Goal: Check status: Check status

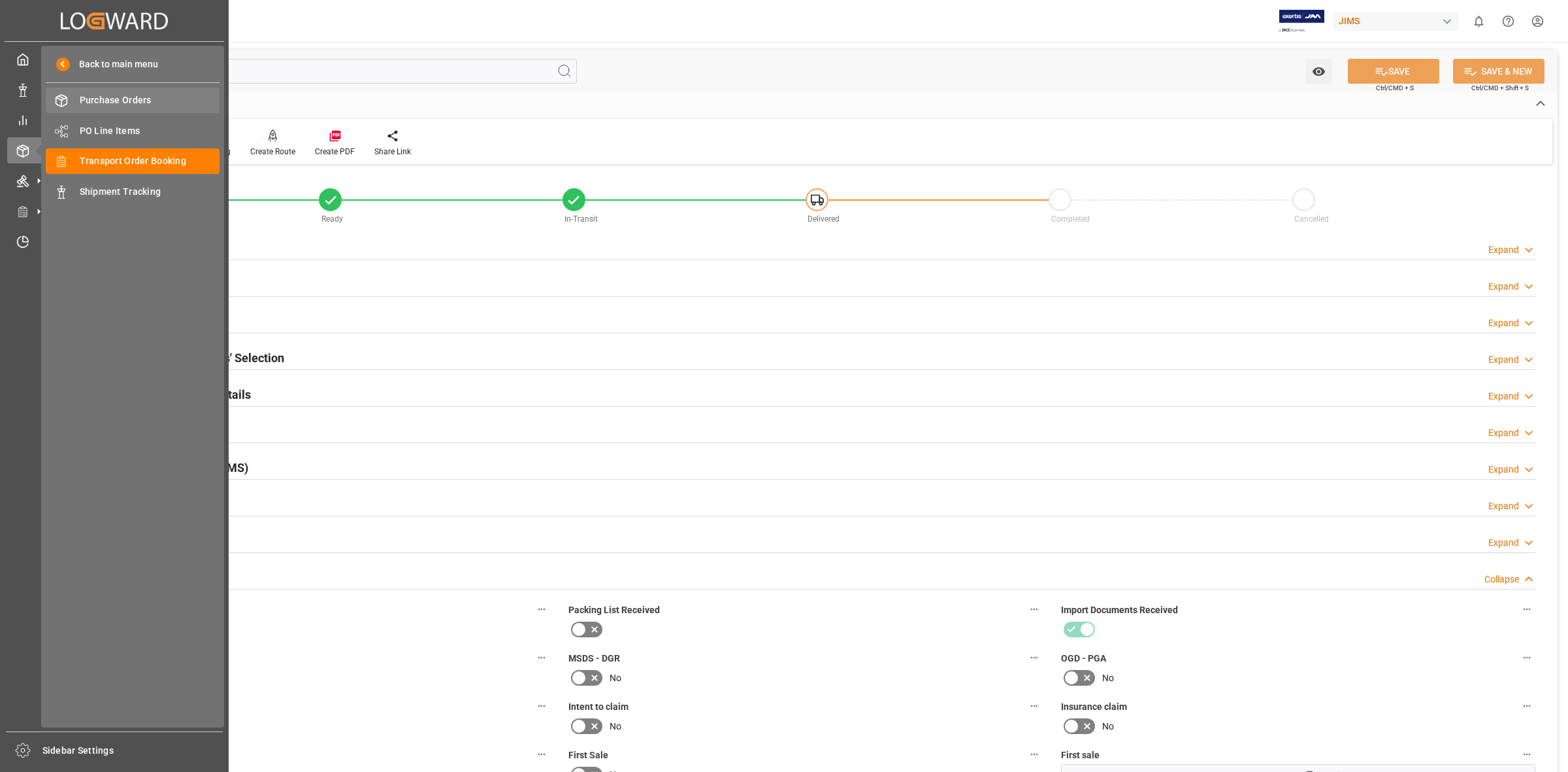
click at [113, 99] on span "Purchase Orders" at bounding box center [149, 101] width 141 height 14
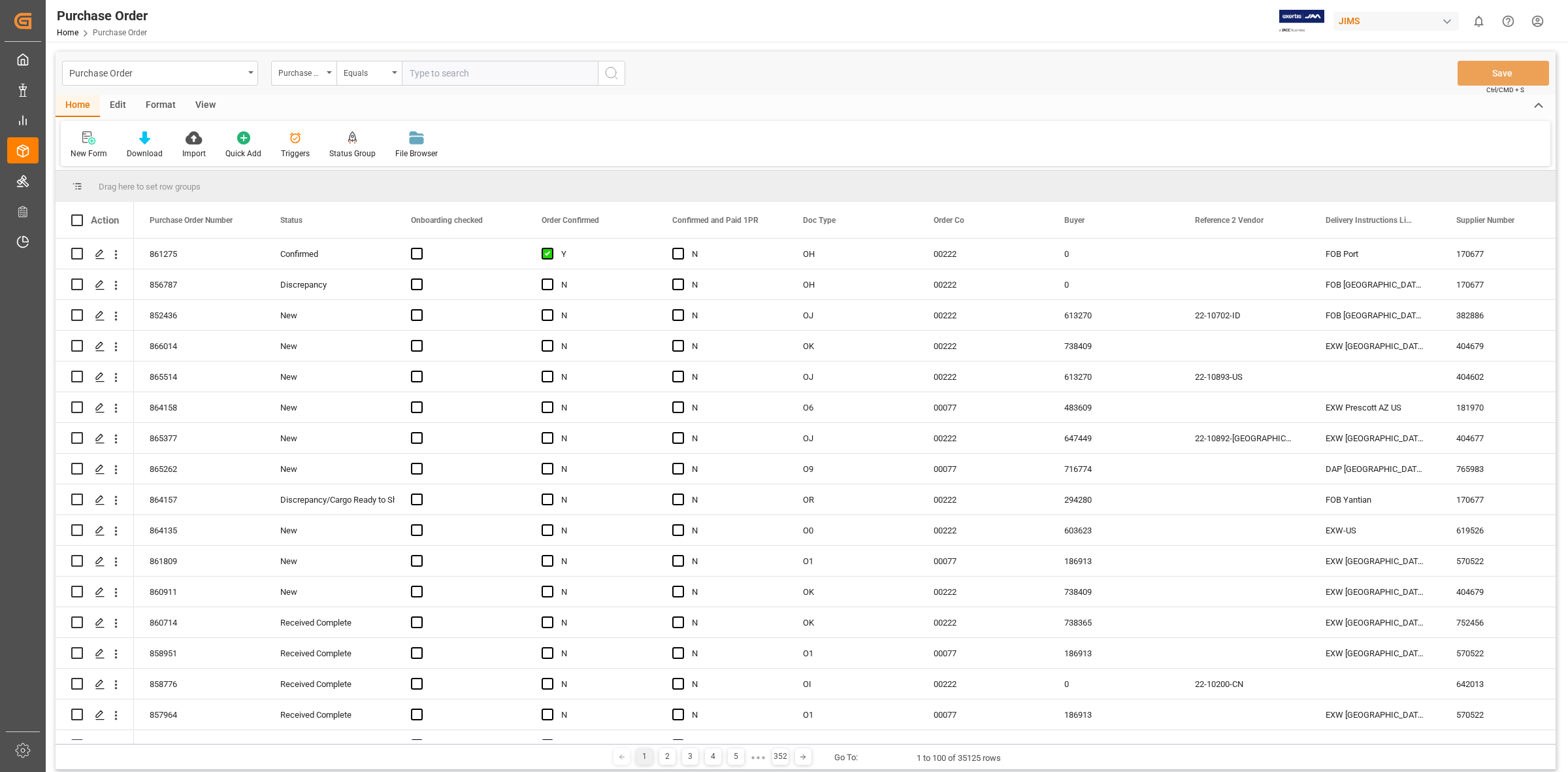
click at [423, 69] on input "text" at bounding box center [500, 73] width 196 height 25
type input "857252-O5"
click at [612, 72] on icon "search button" at bounding box center [611, 73] width 15 height 15
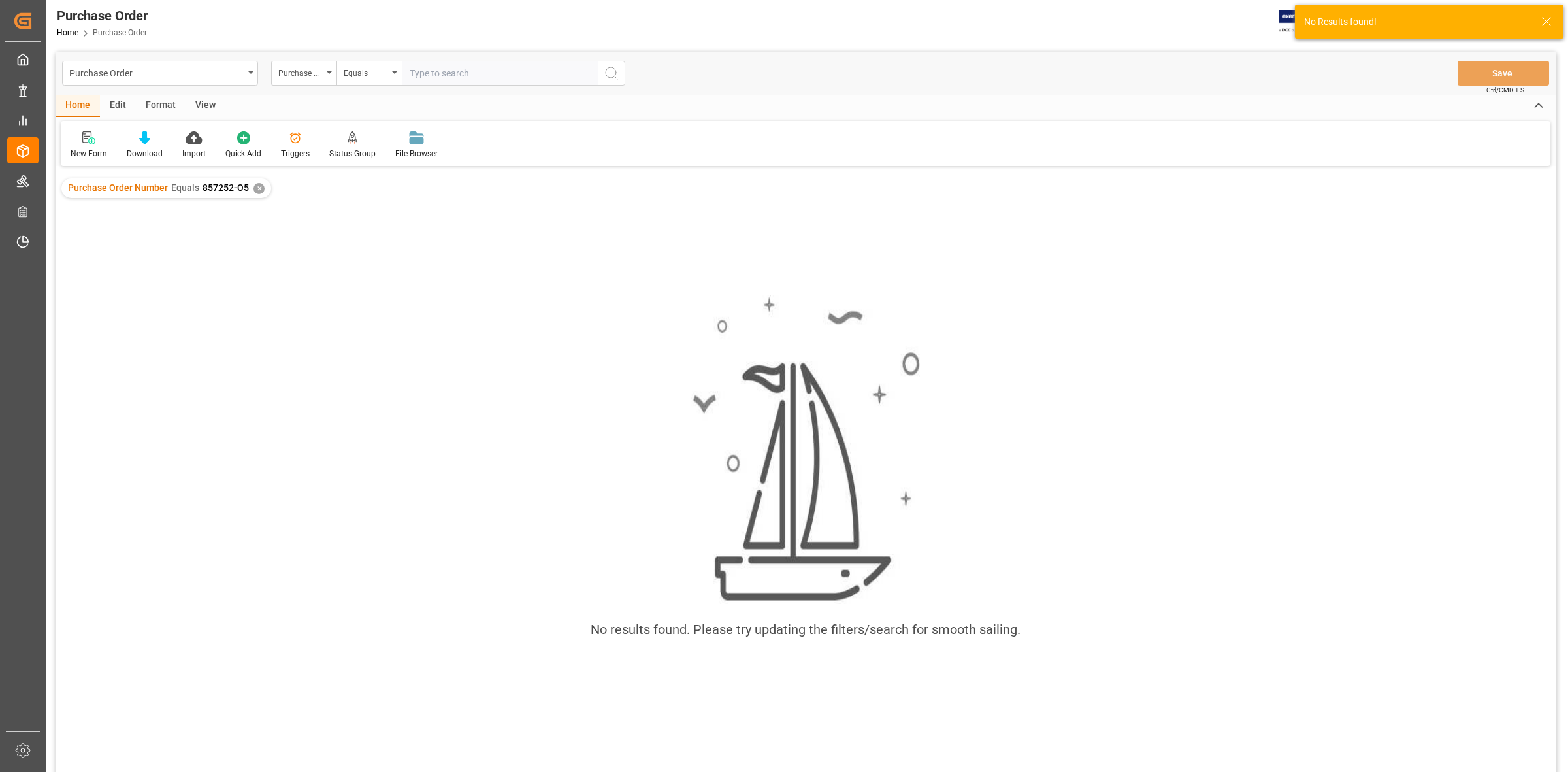
click at [428, 74] on input "text" at bounding box center [500, 73] width 196 height 25
type input "857252"
click at [609, 71] on icon "search button" at bounding box center [611, 73] width 15 height 15
click at [256, 186] on div "✕" at bounding box center [258, 189] width 11 height 11
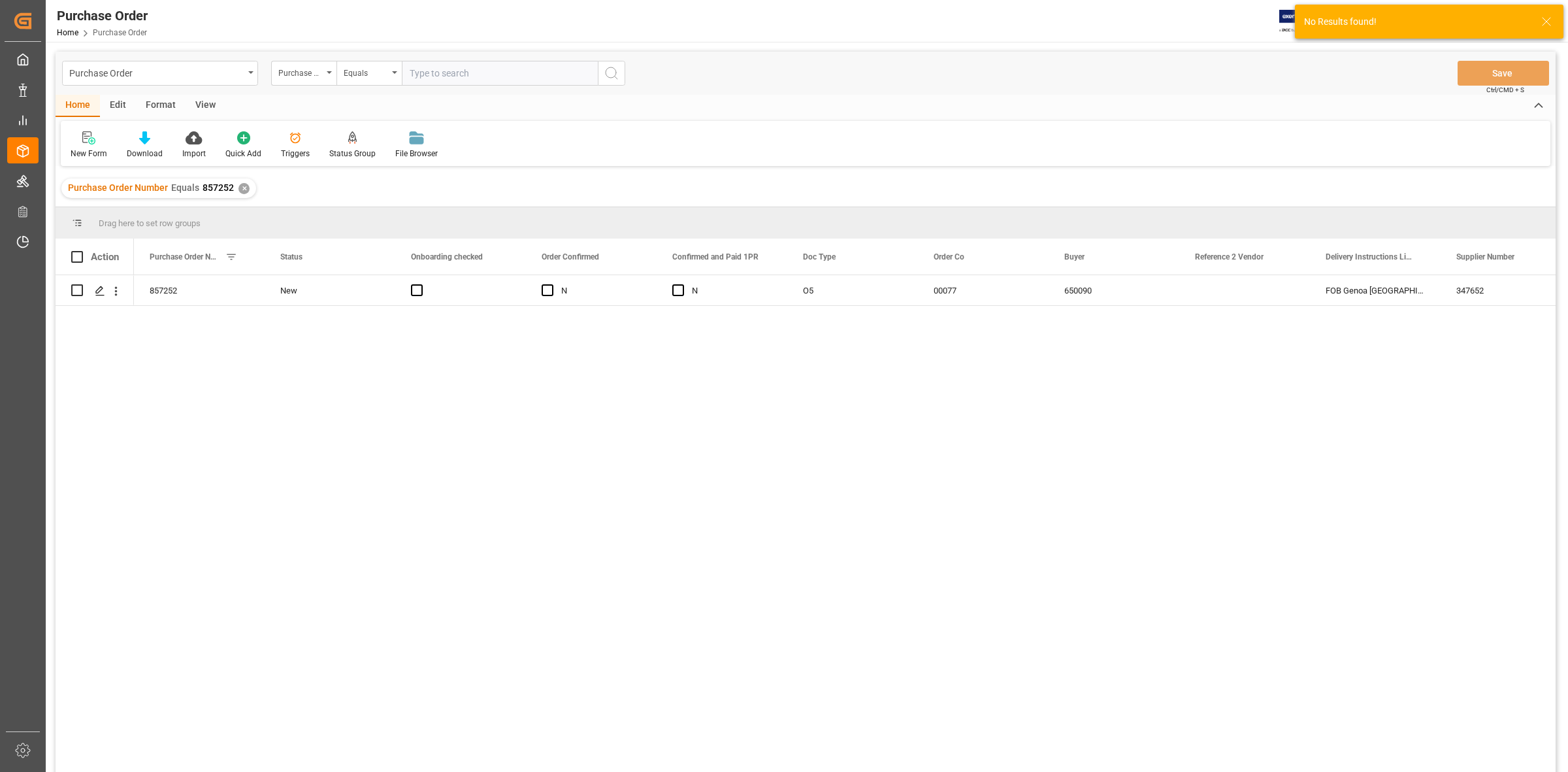
click at [248, 355] on div "857252 New N N O5 00077 650090 FOB [GEOGRAPHIC_DATA] [GEOGRAPHIC_DATA] IT 34765…" at bounding box center [844, 528] width 1421 height 505
click at [98, 284] on div "Press SPACE to select this row." at bounding box center [99, 291] width 20 height 24
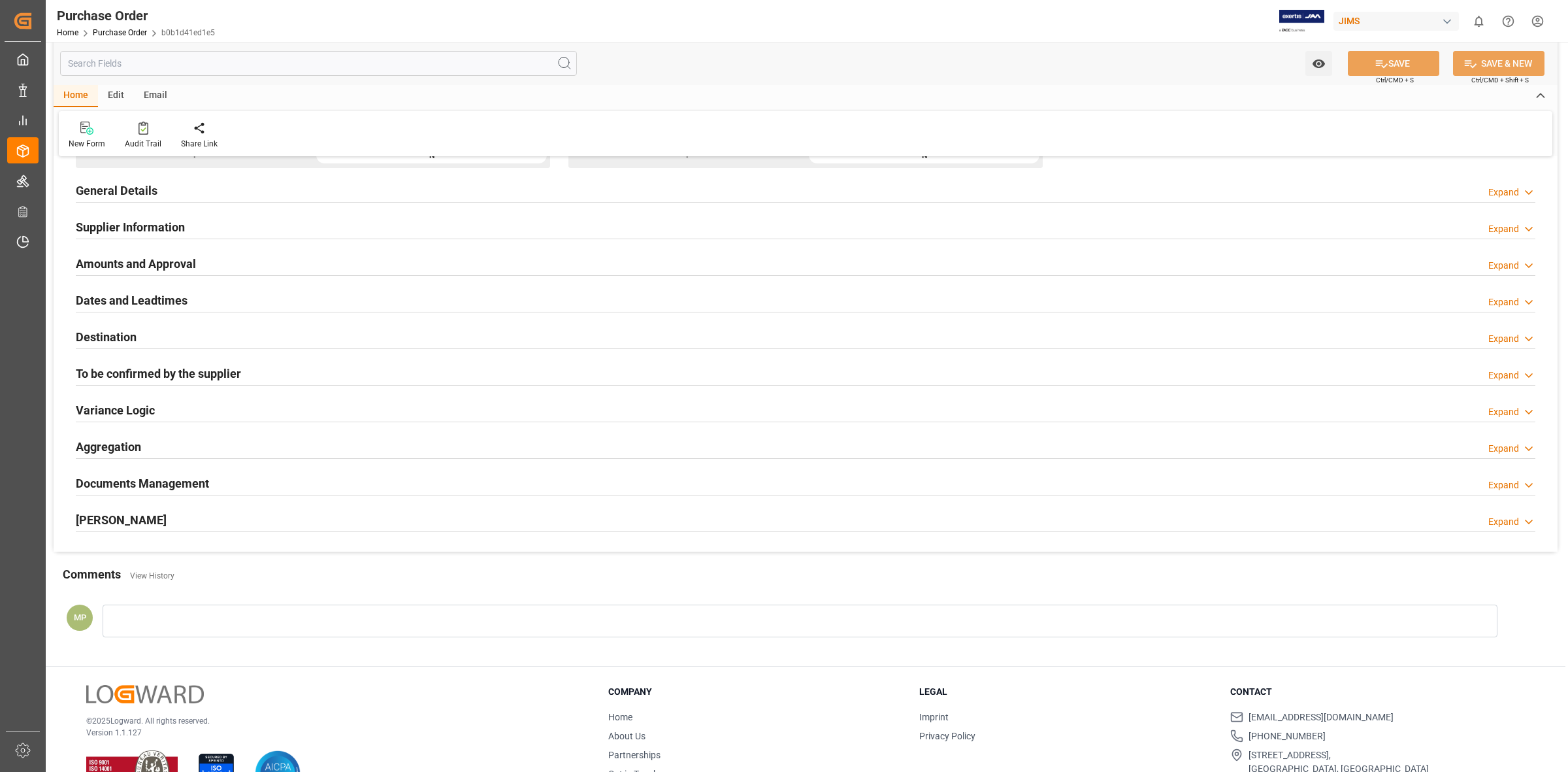
scroll to position [164, 0]
click at [186, 482] on h2 "Documents Management" at bounding box center [142, 482] width 133 height 18
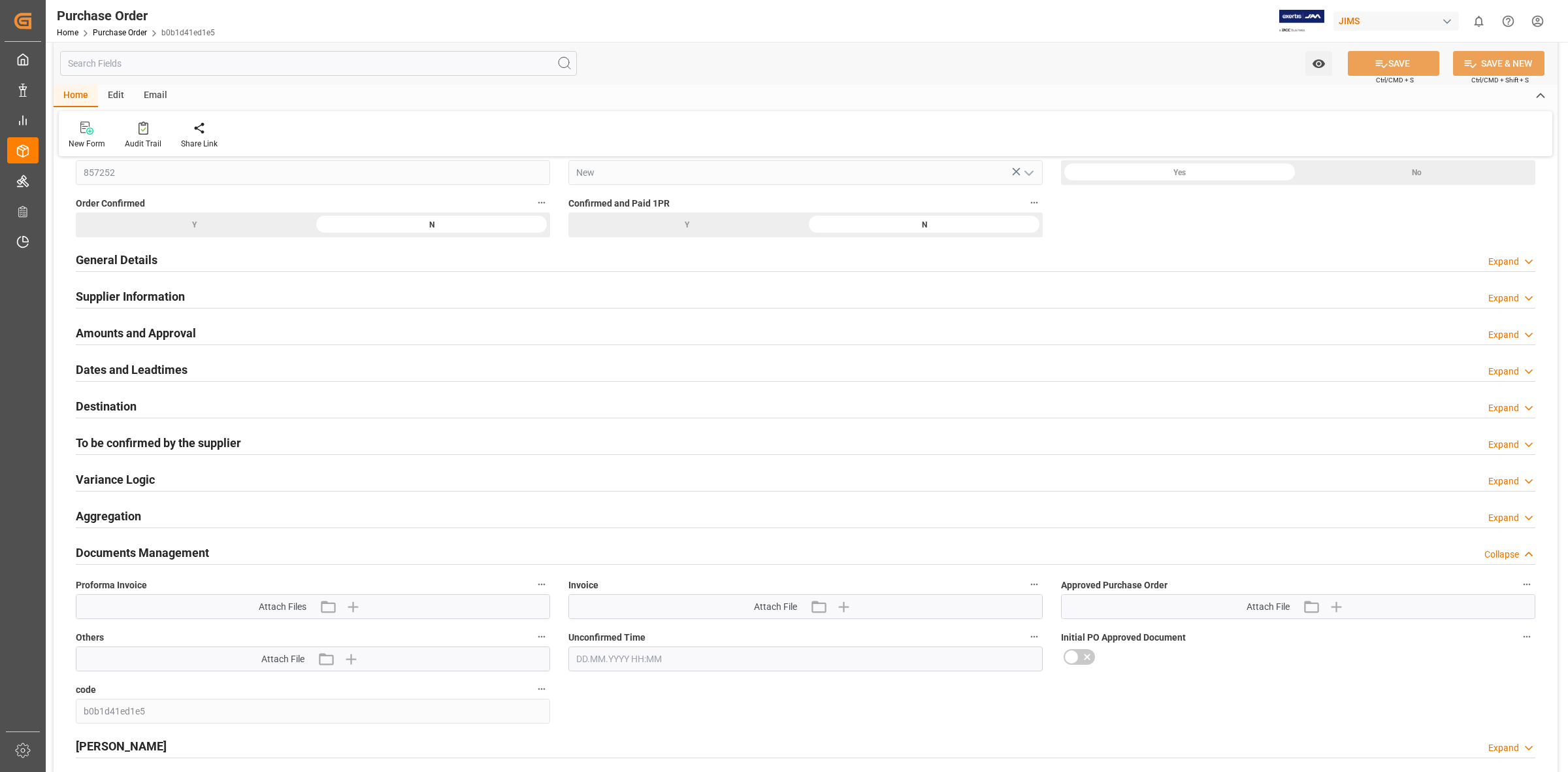
scroll to position [0, 0]
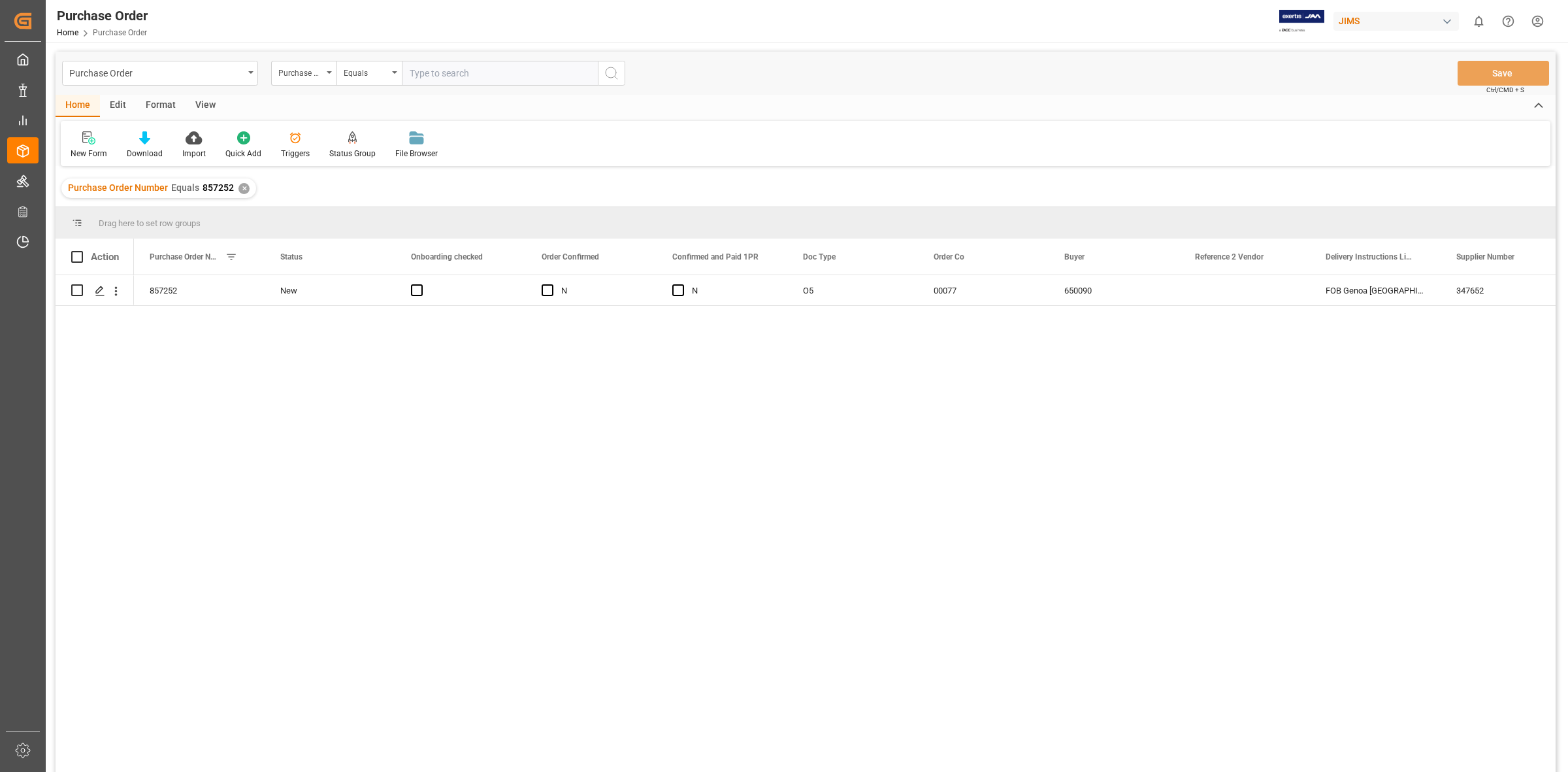
drag, startPoint x: 489, startPoint y: 455, endPoint x: 666, endPoint y: 439, distance: 177.7
click at [489, 455] on div "857252 New N N O5 00077 650090 FOB [GEOGRAPHIC_DATA] [GEOGRAPHIC_DATA] IT 34765…" at bounding box center [844, 528] width 1421 height 505
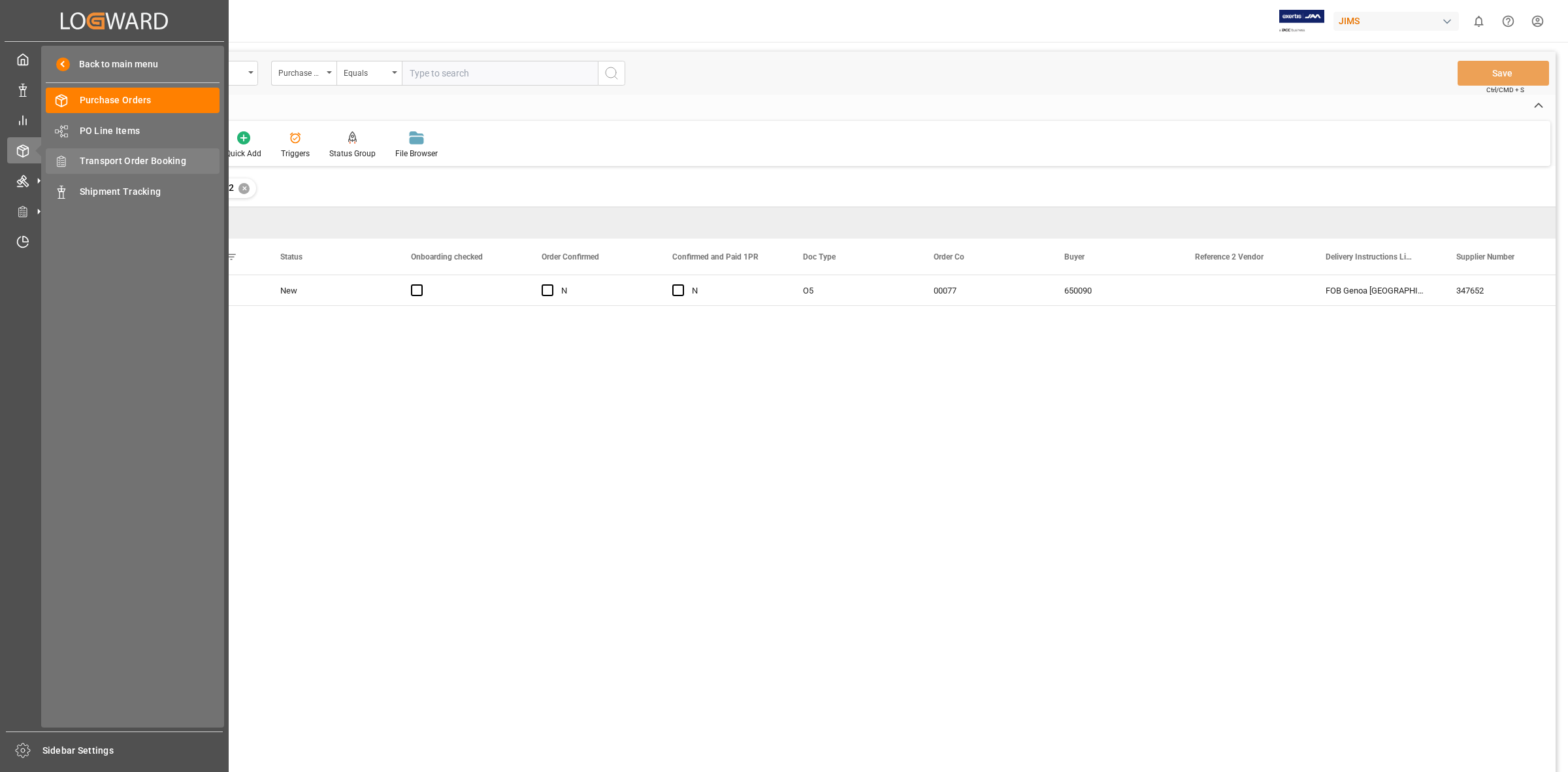
drag, startPoint x: 98, startPoint y: 165, endPoint x: 109, endPoint y: 164, distance: 11.0
click at [98, 165] on span "Transport Order Booking" at bounding box center [149, 161] width 141 height 14
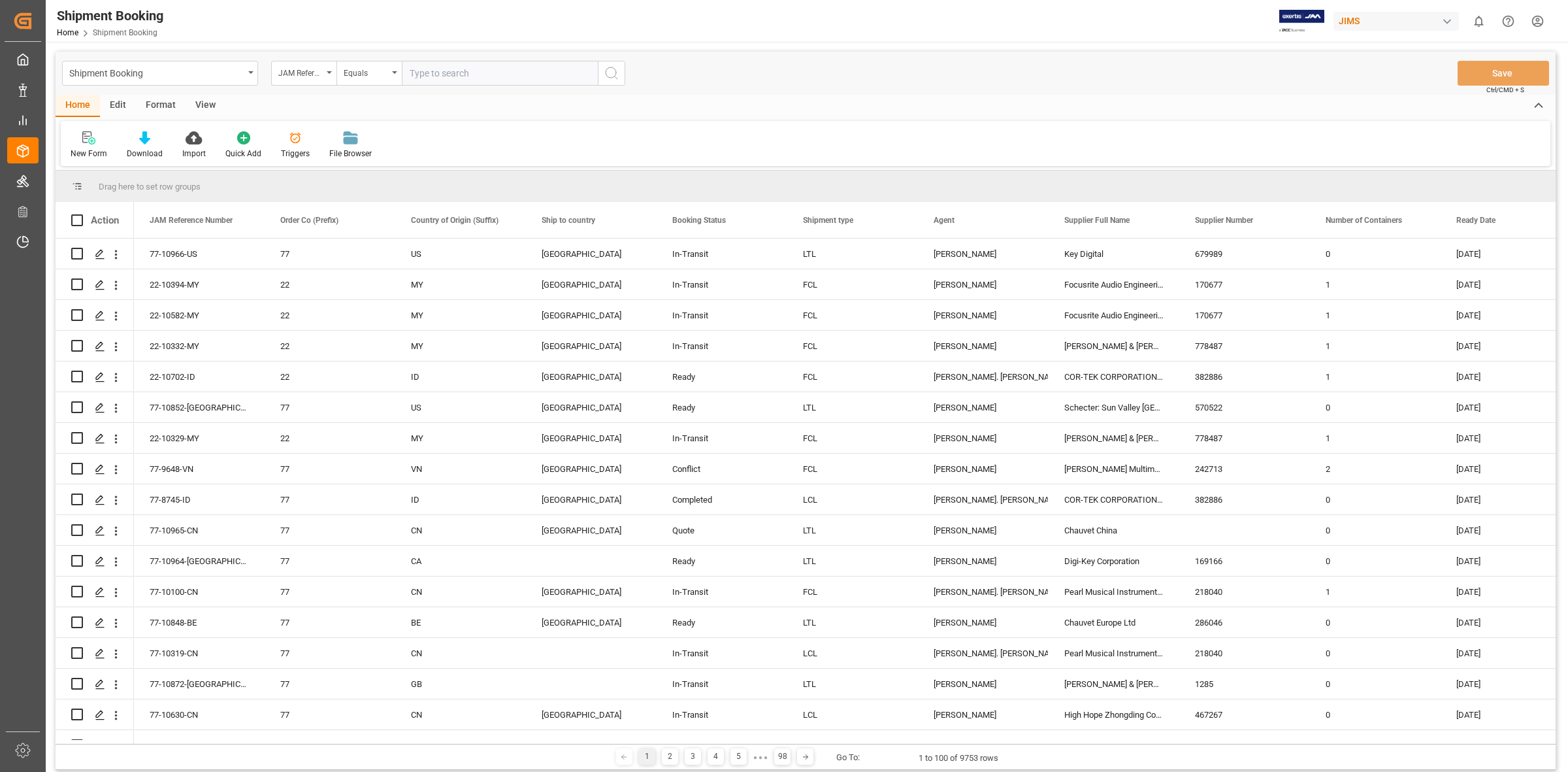
click at [406, 66] on input "text" at bounding box center [500, 73] width 196 height 25
click at [327, 70] on div "JAM Reference Number" at bounding box center [304, 73] width 66 height 25
drag, startPoint x: 340, startPoint y: 353, endPoint x: 448, endPoint y: 102, distance: 273.2
click at [347, 351] on div "Supplier Number" at bounding box center [369, 353] width 194 height 27
click at [428, 78] on input "text" at bounding box center [500, 73] width 196 height 25
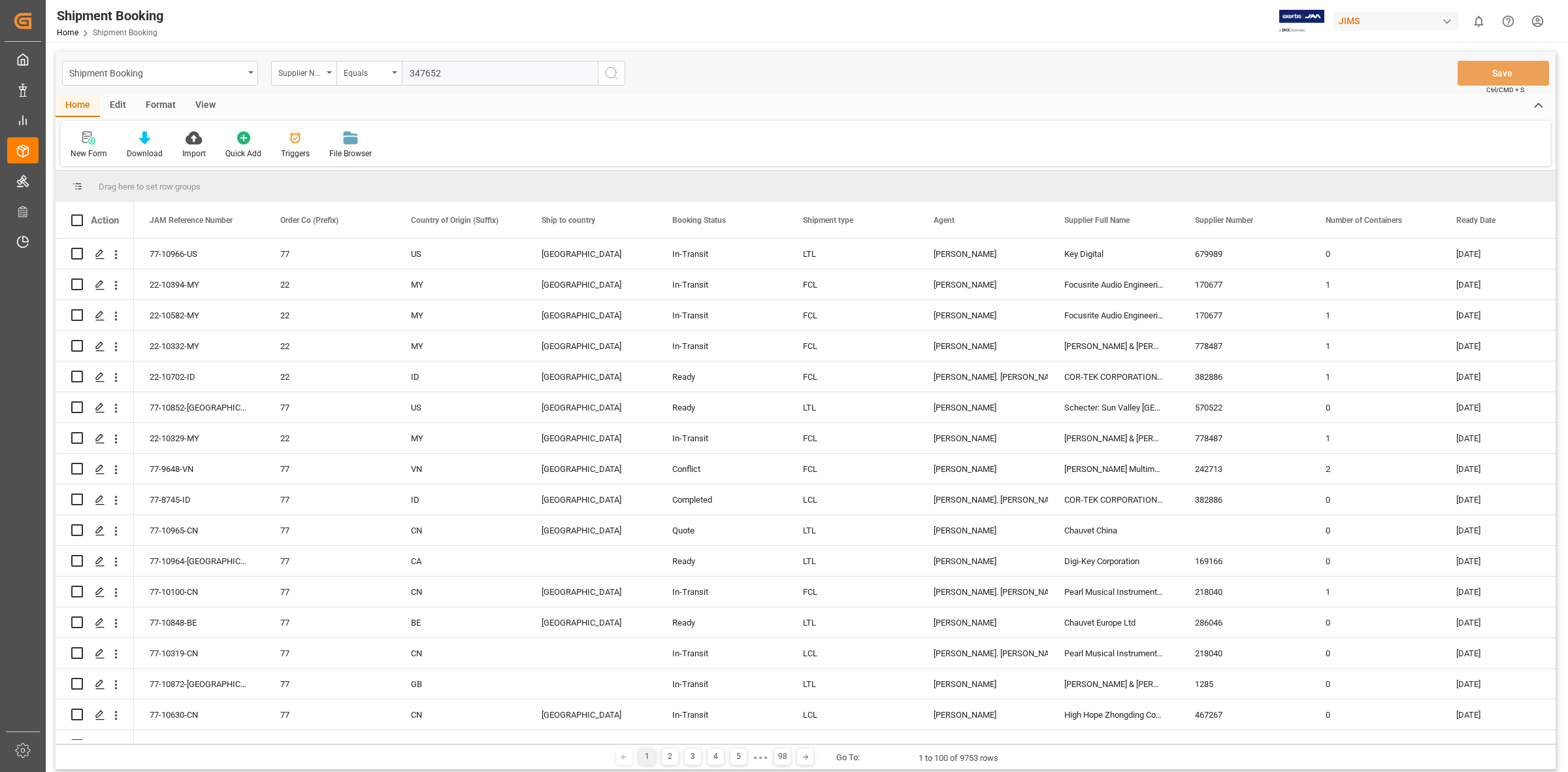
type input "347652"
drag, startPoint x: 609, startPoint y: 73, endPoint x: 607, endPoint y: 79, distance: 6.3
click at [608, 71] on icon "search button" at bounding box center [611, 73] width 15 height 15
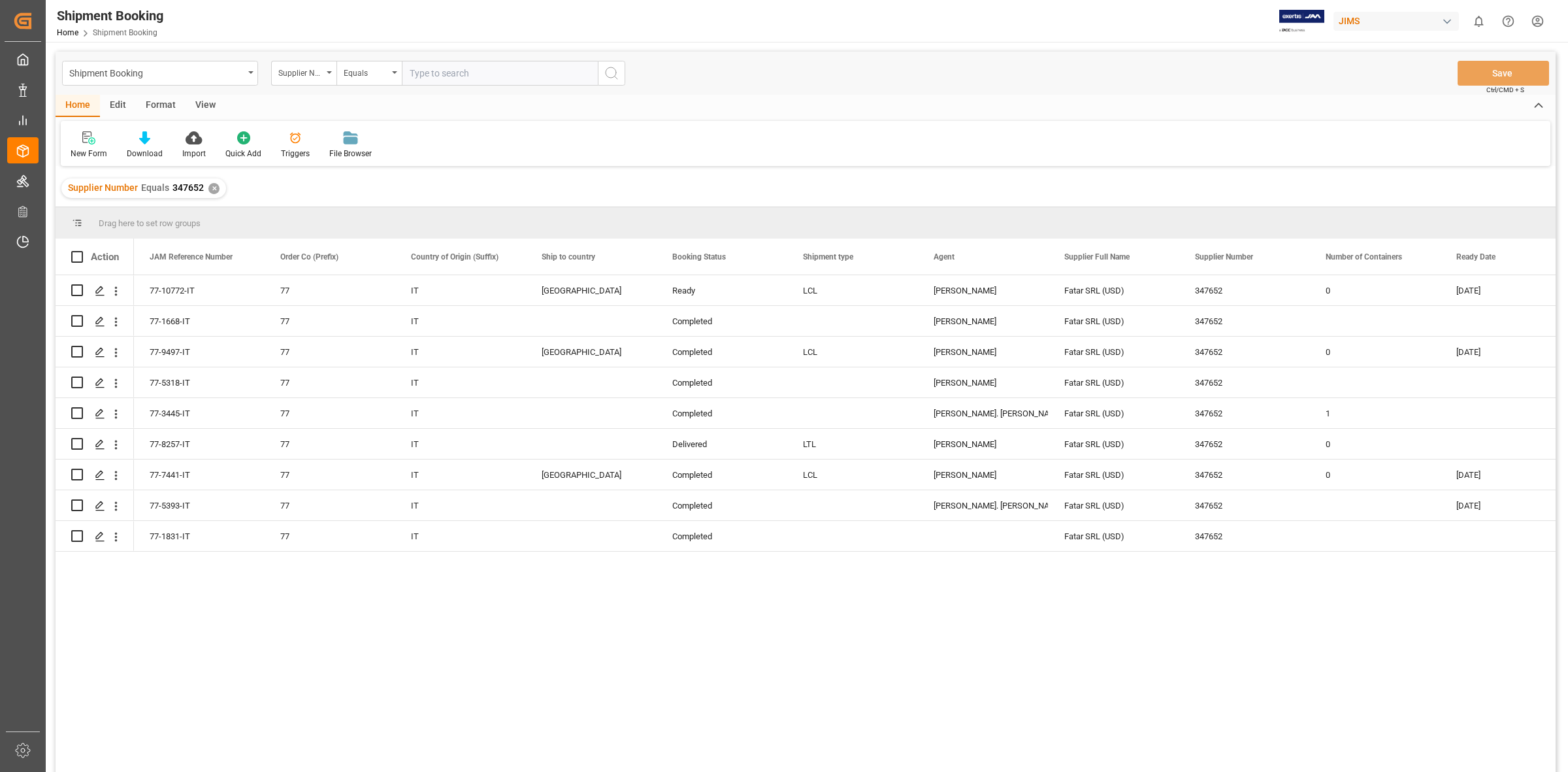
click at [432, 636] on div "77-10772-IT 77 IT Canada Ready LCL JangGyu [PERSON_NAME] SRL (USD) 347652 0 [DA…" at bounding box center [844, 528] width 1421 height 505
click at [96, 291] on icon "Press SPACE to select this row." at bounding box center [100, 291] width 10 height 10
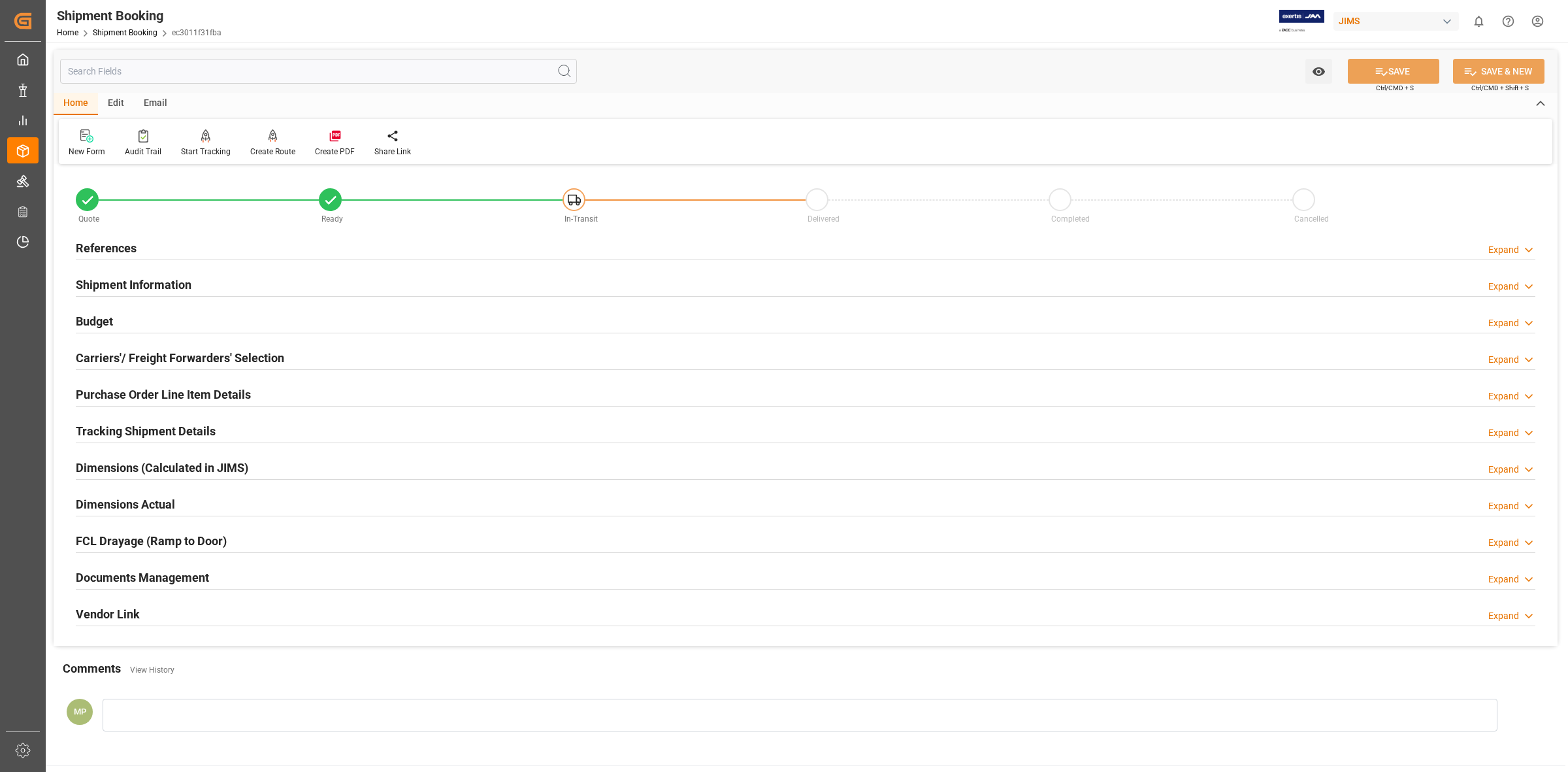
click at [180, 567] on div "Documents Management" at bounding box center [142, 576] width 133 height 25
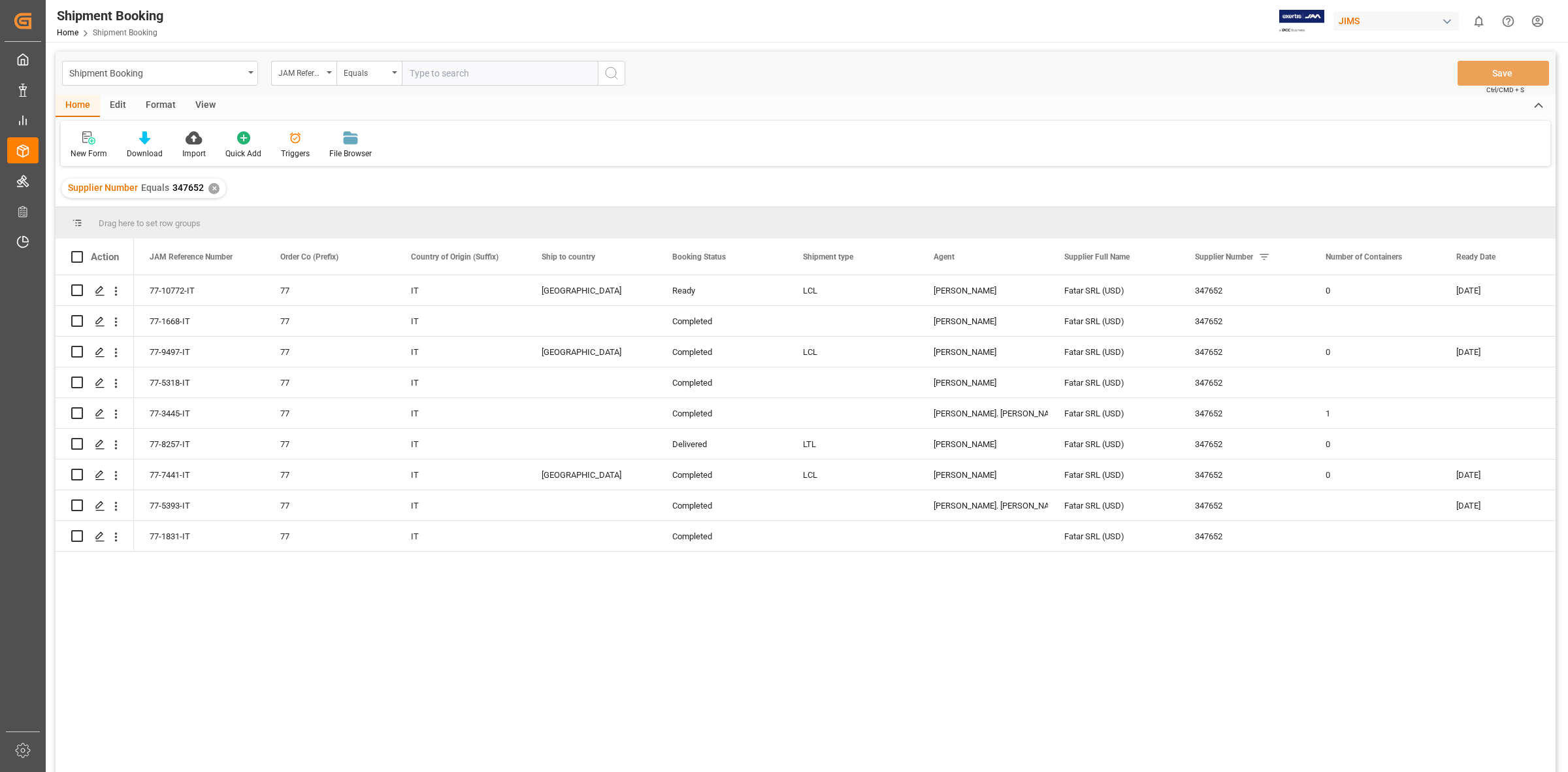
click at [1102, 655] on div "77-10772-IT 77 IT Canada Ready LCL JangGyu [PERSON_NAME] SRL (USD) 347652 0 [DA…" at bounding box center [844, 528] width 1421 height 505
click at [332, 71] on div "JAM Reference Number" at bounding box center [304, 73] width 66 height 25
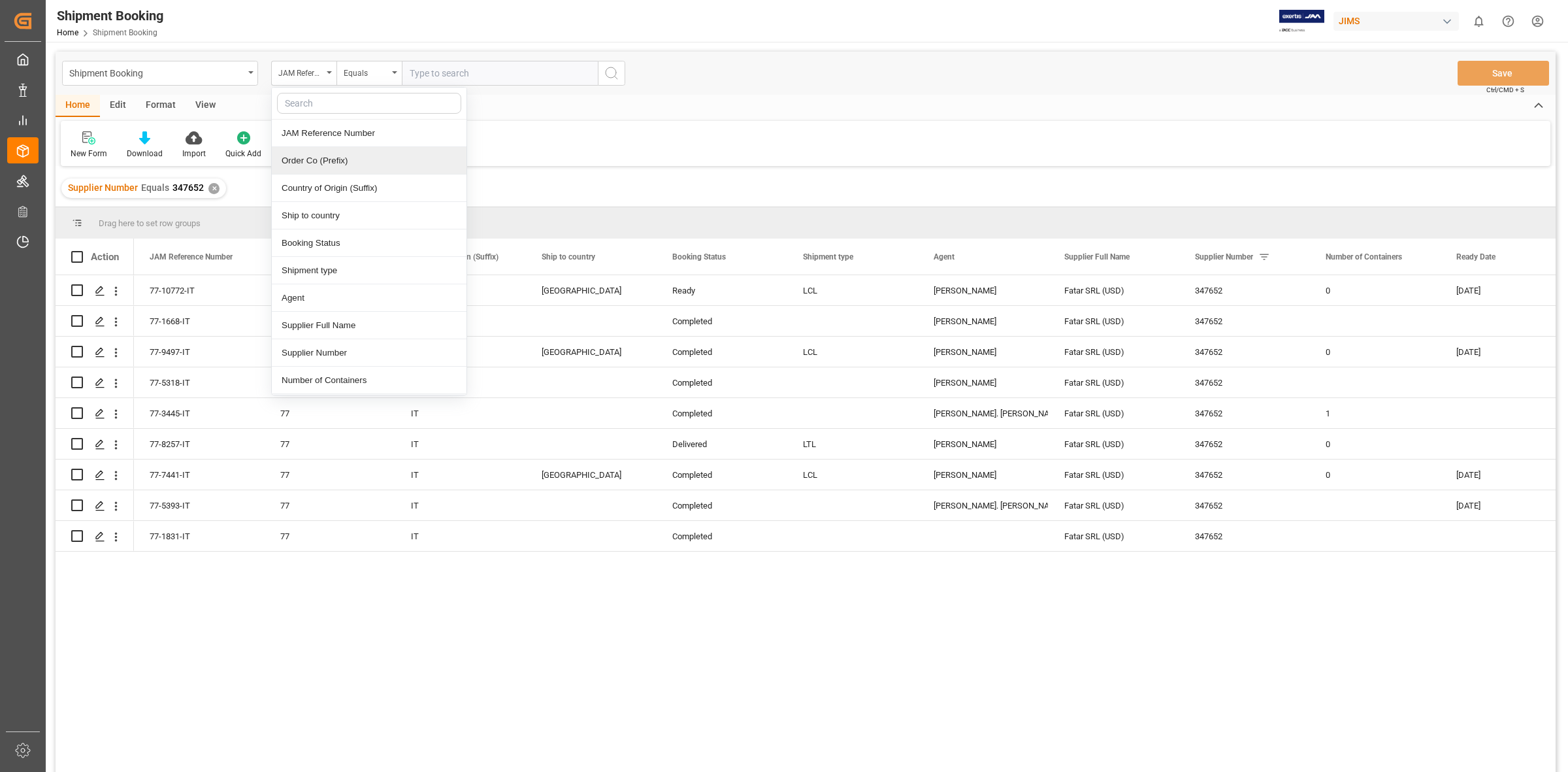
click at [350, 160] on div "Order Co (Prefix)" at bounding box center [369, 160] width 194 height 27
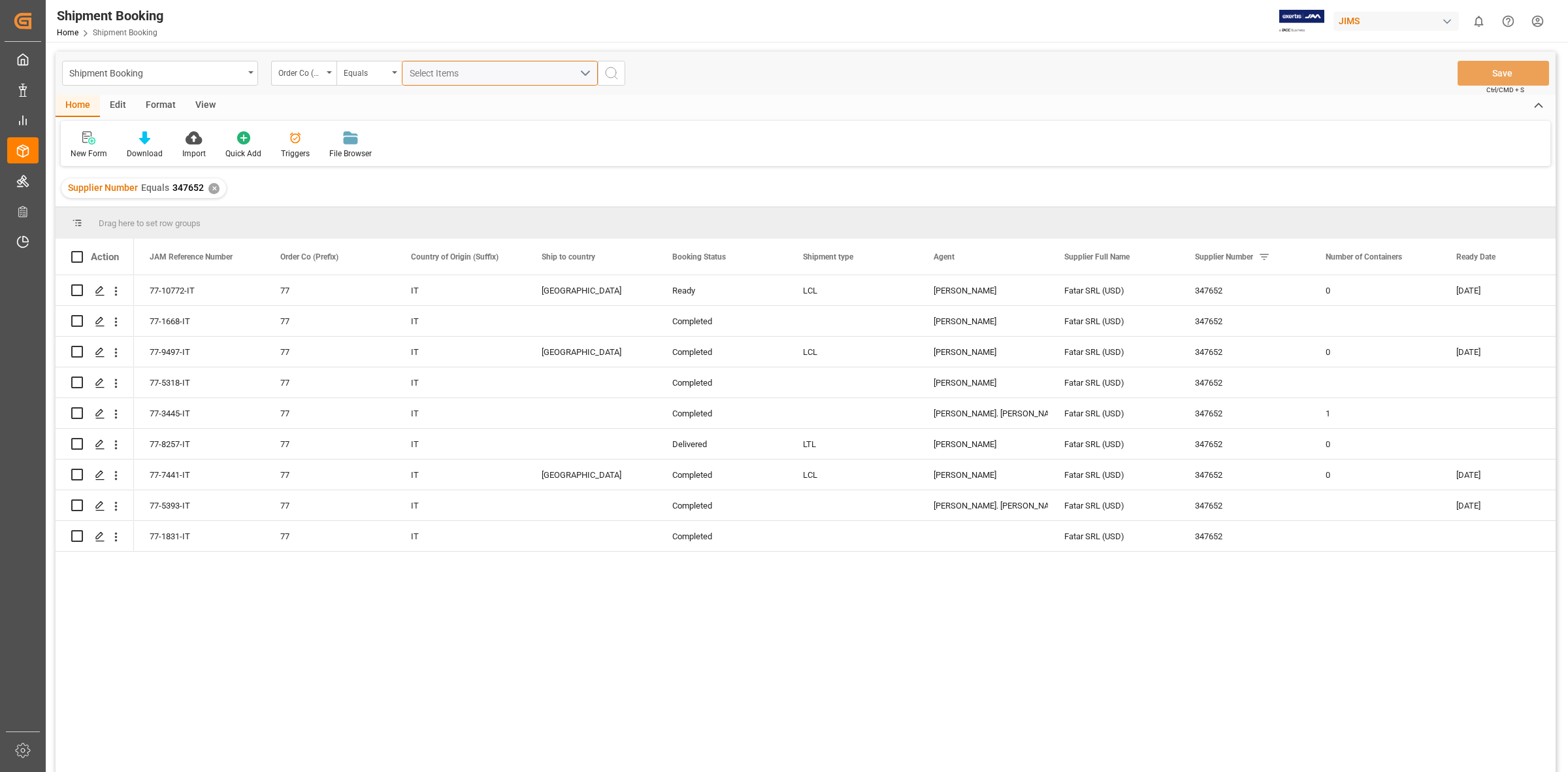
click at [441, 68] on span "Select Items" at bounding box center [437, 73] width 55 height 10
click at [421, 68] on span "Select Items" at bounding box center [437, 73] width 55 height 10
click at [410, 67] on div "Select Items" at bounding box center [494, 73] width 170 height 14
click at [408, 67] on button "Select Items" at bounding box center [500, 73] width 196 height 25
click at [328, 67] on div "Order Co (Prefix)" at bounding box center [304, 73] width 66 height 25
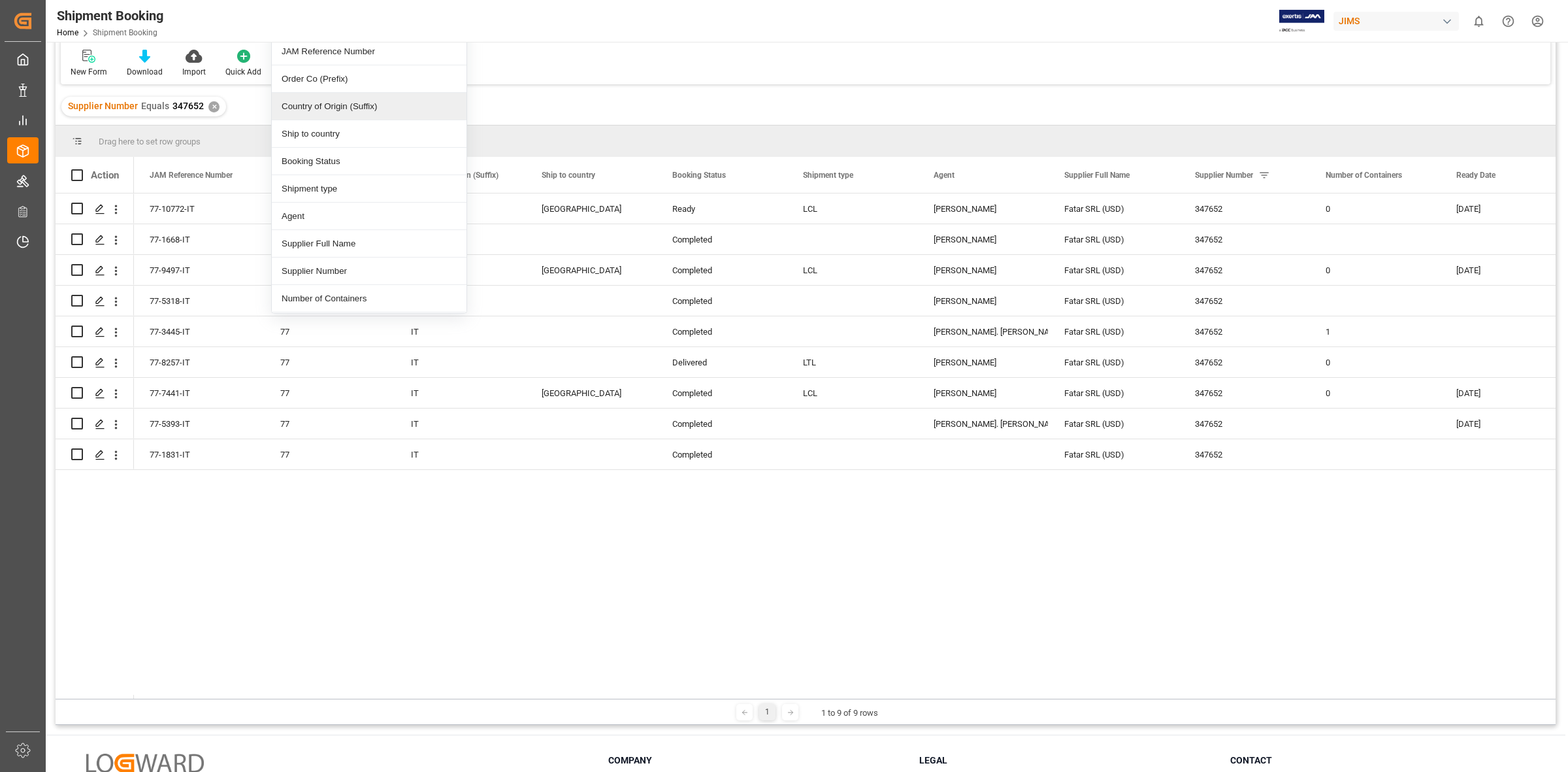
click at [362, 102] on div "Country of Origin (Suffix)" at bounding box center [369, 107] width 194 height 27
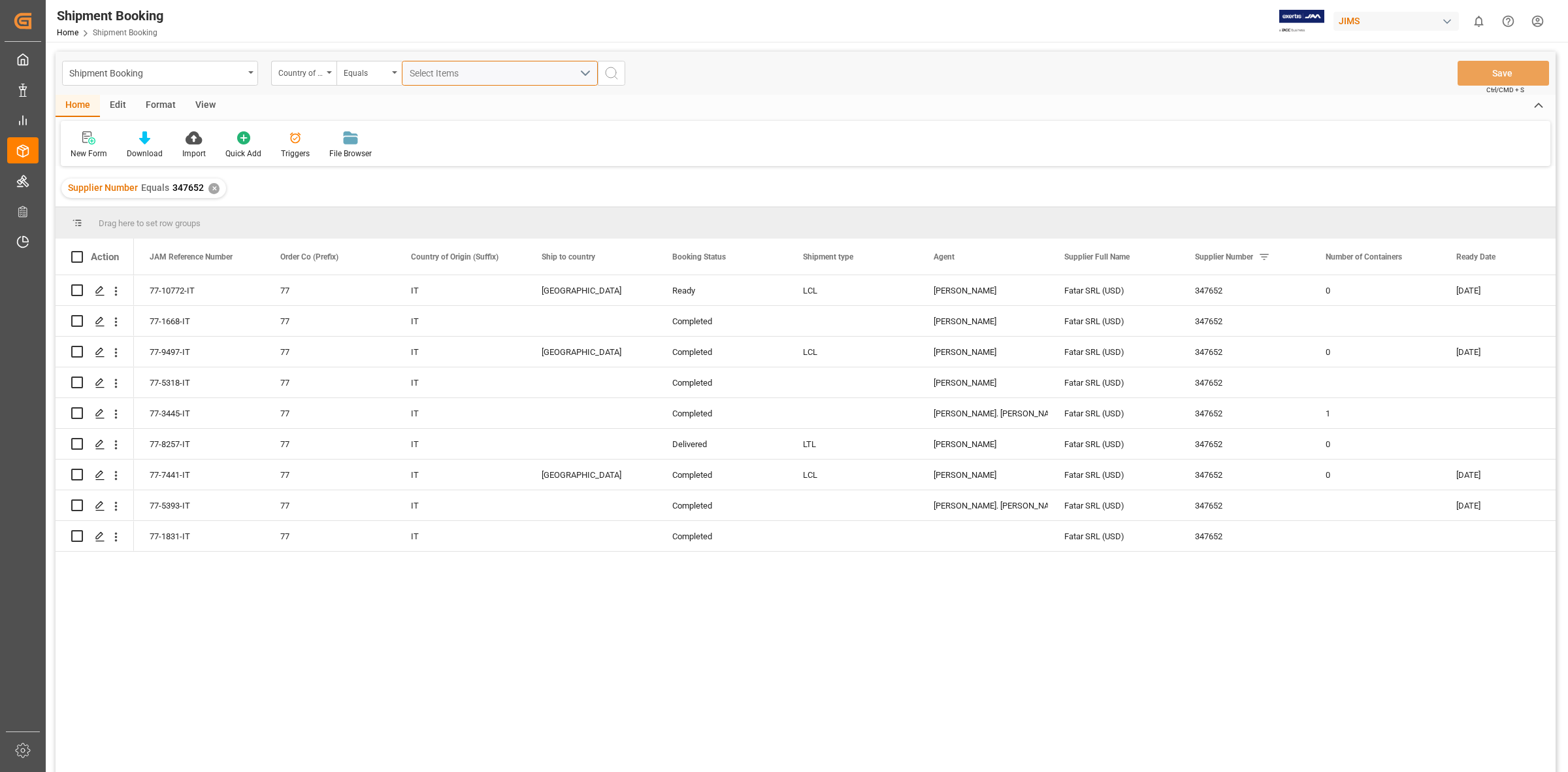
click at [430, 70] on span "Select Items" at bounding box center [437, 73] width 55 height 10
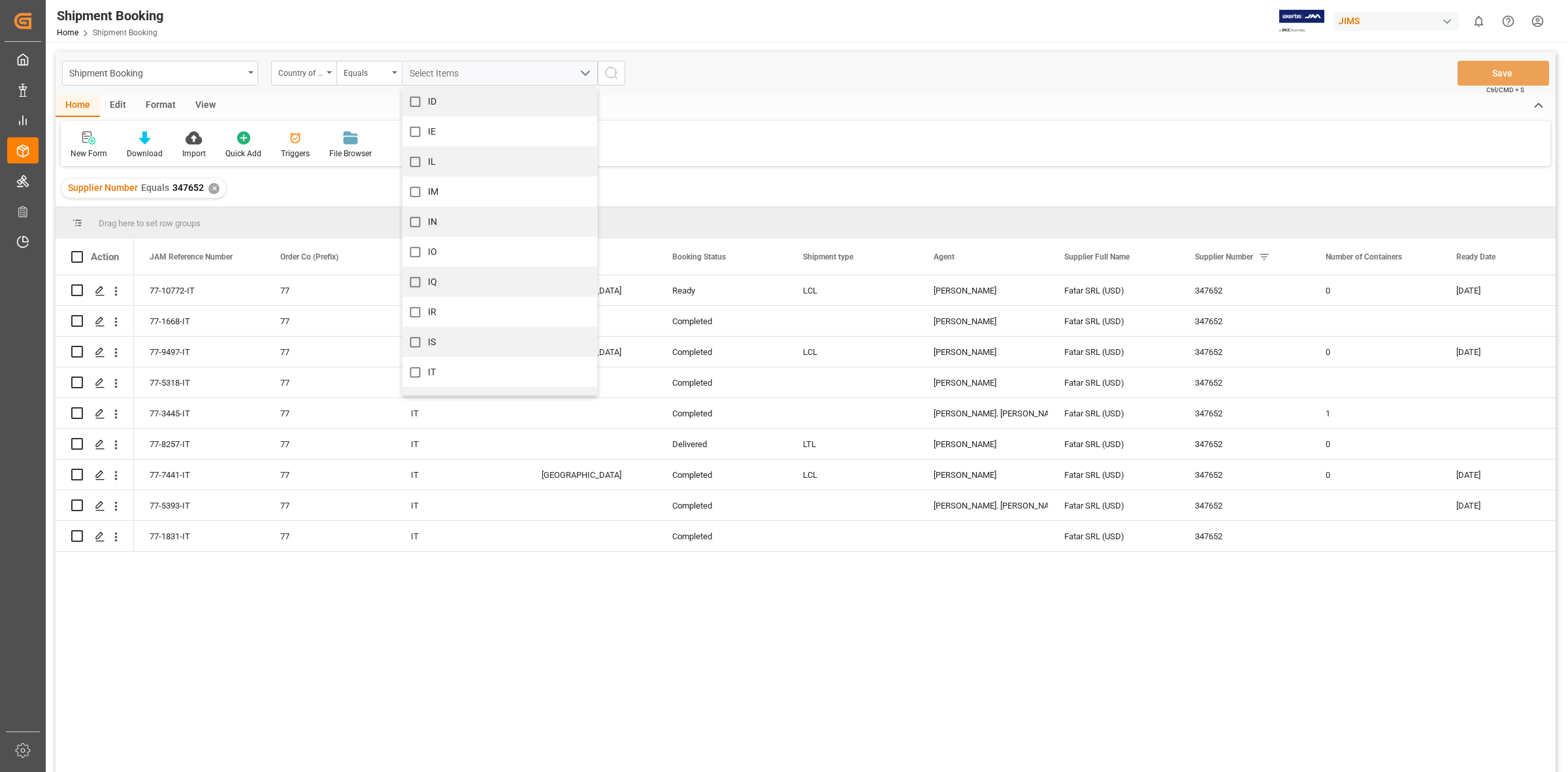
scroll to position [3186, 0]
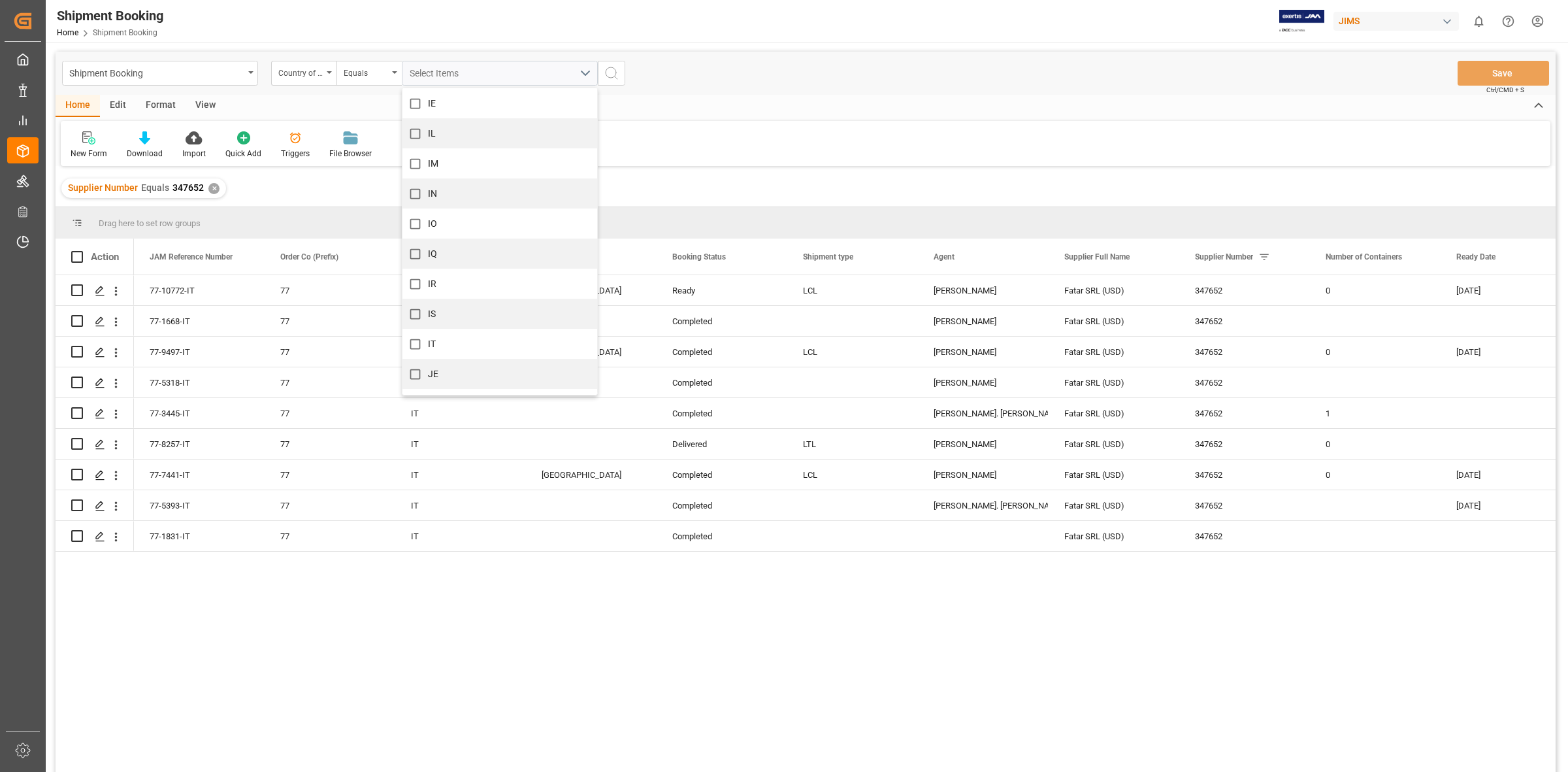
click at [418, 340] on input "IT" at bounding box center [415, 344] width 26 height 26
checkbox input "true"
click at [610, 69] on icon "search button" at bounding box center [611, 73] width 15 height 15
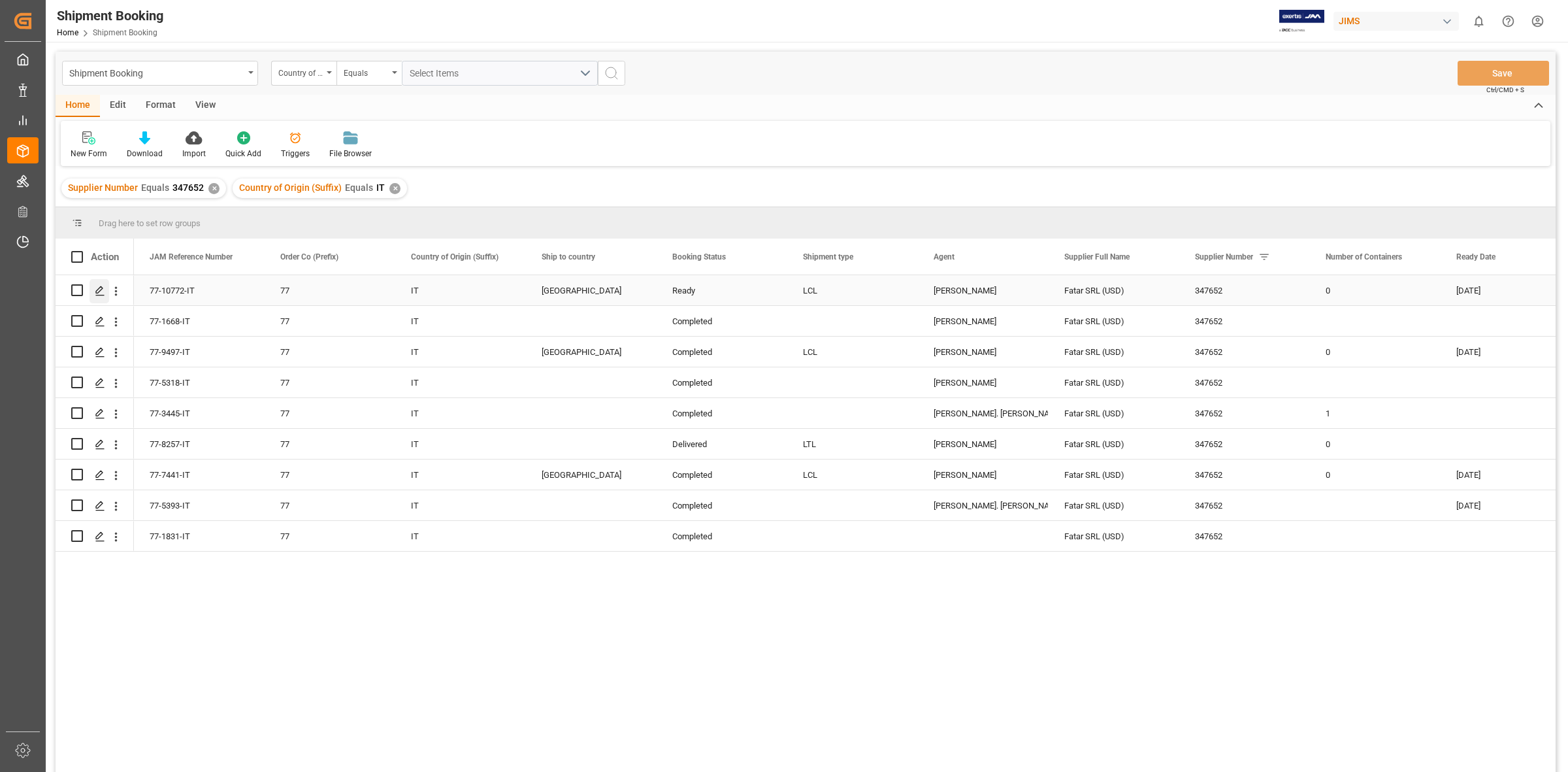
click at [99, 291] on polygon "Press SPACE to select this row." at bounding box center [100, 290] width 7 height 7
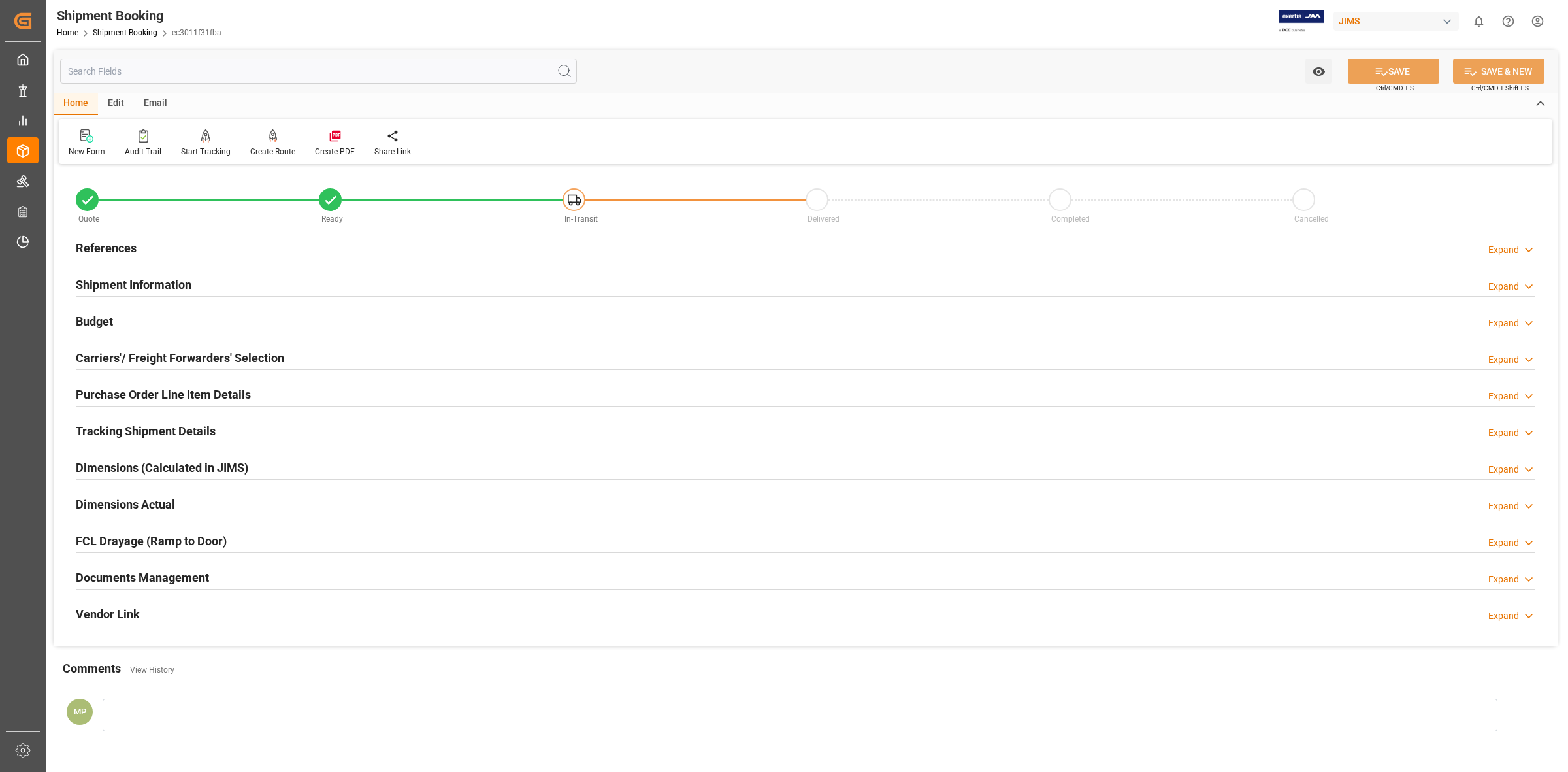
click at [200, 567] on div "Documents Management" at bounding box center [142, 576] width 133 height 25
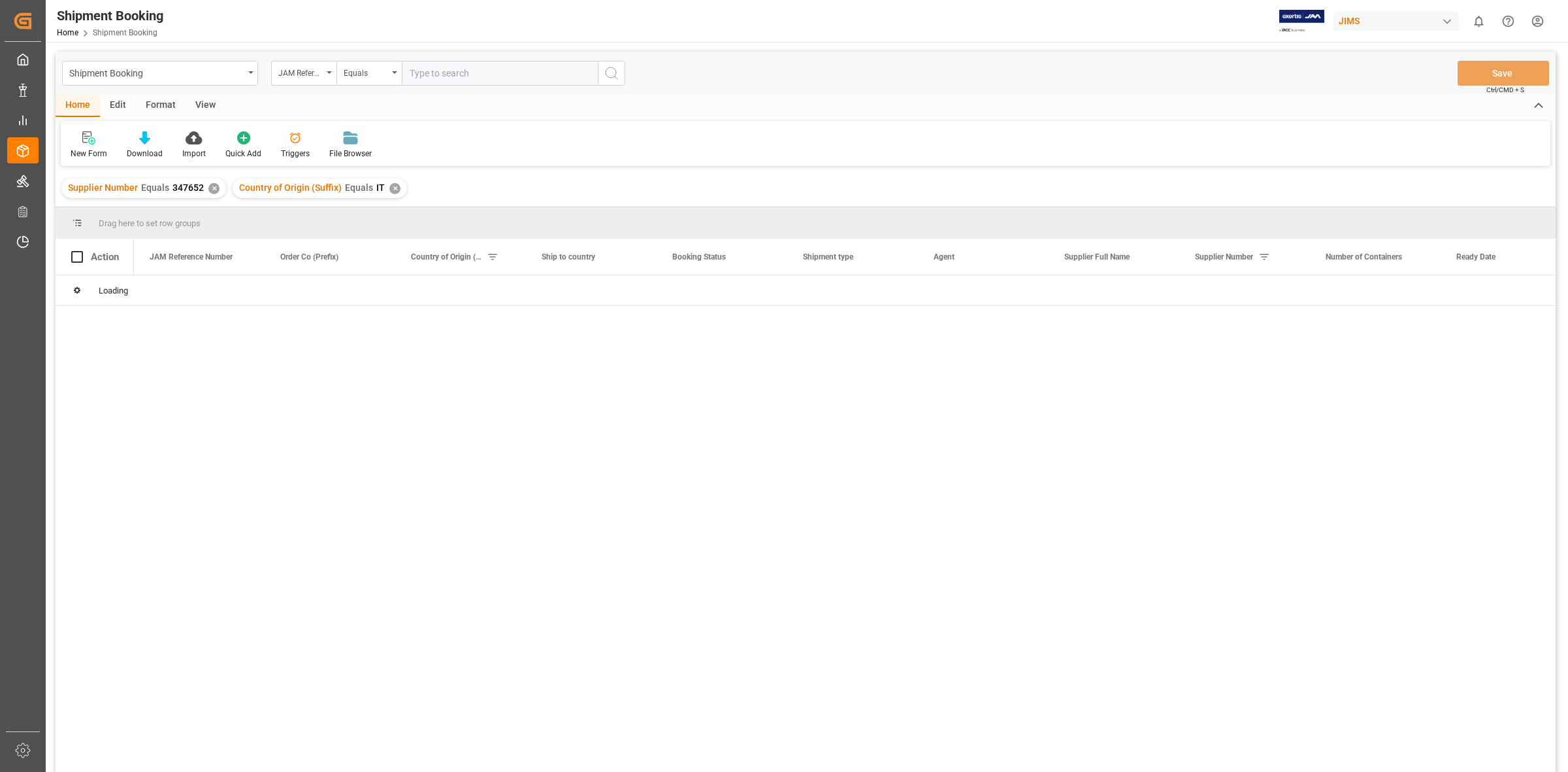
click at [390, 432] on div at bounding box center [844, 528] width 1421 height 505
